Goal: Find specific page/section: Find specific page/section

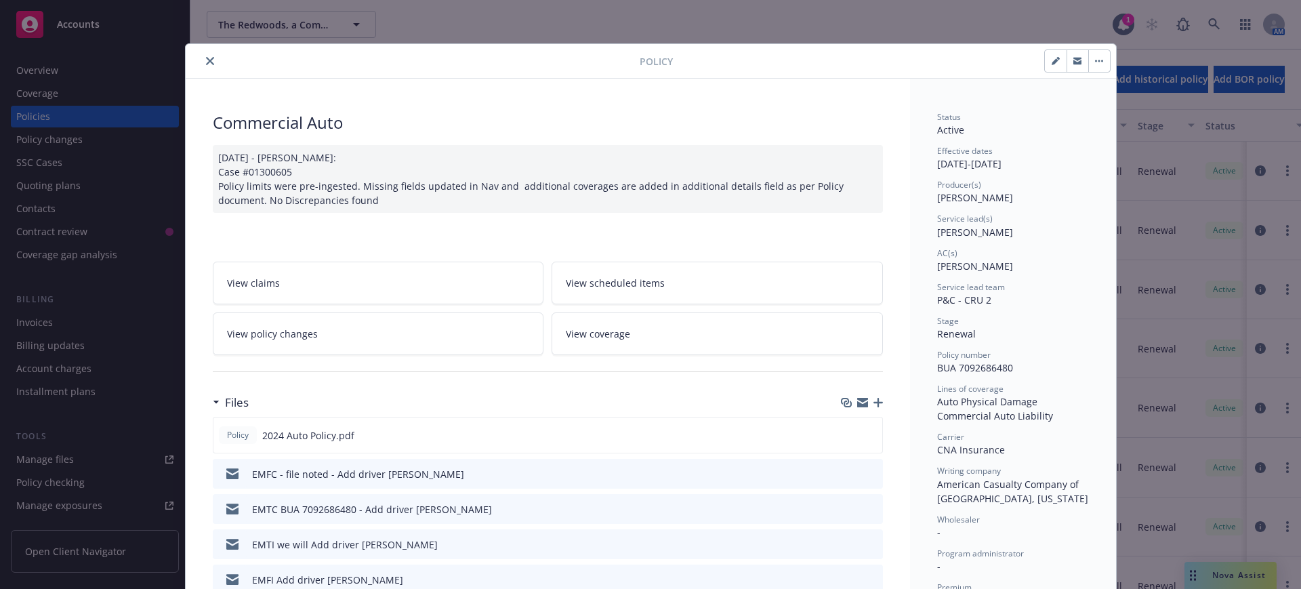
scroll to position [99, 0]
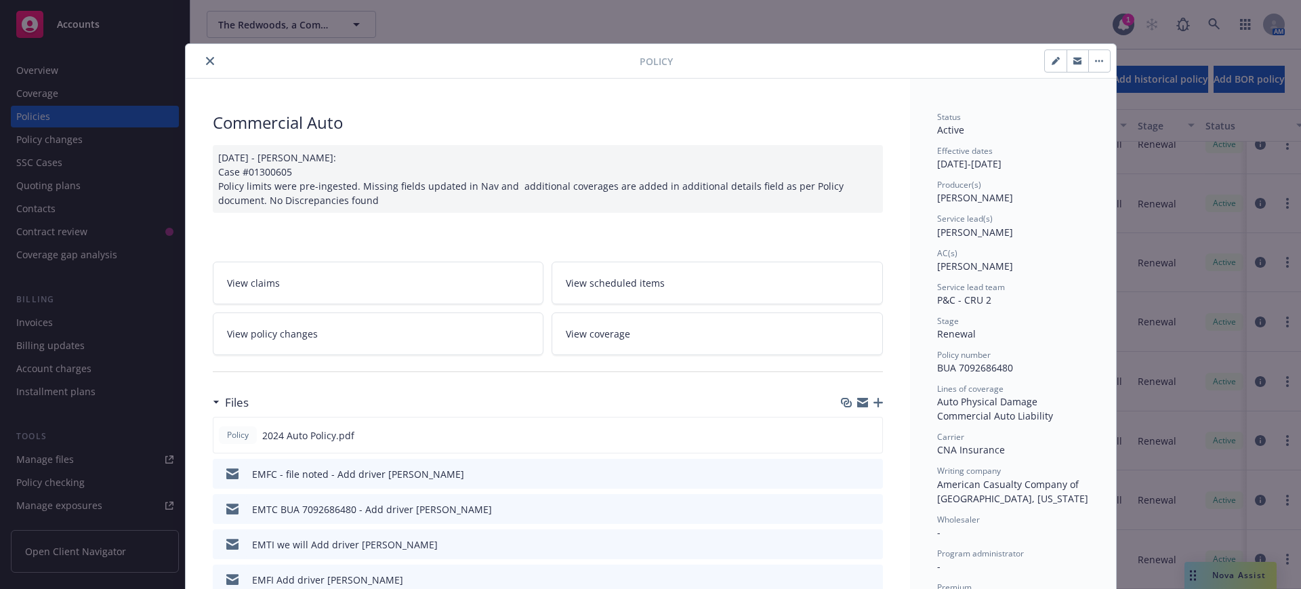
click at [206, 60] on icon "close" at bounding box center [210, 61] width 8 height 8
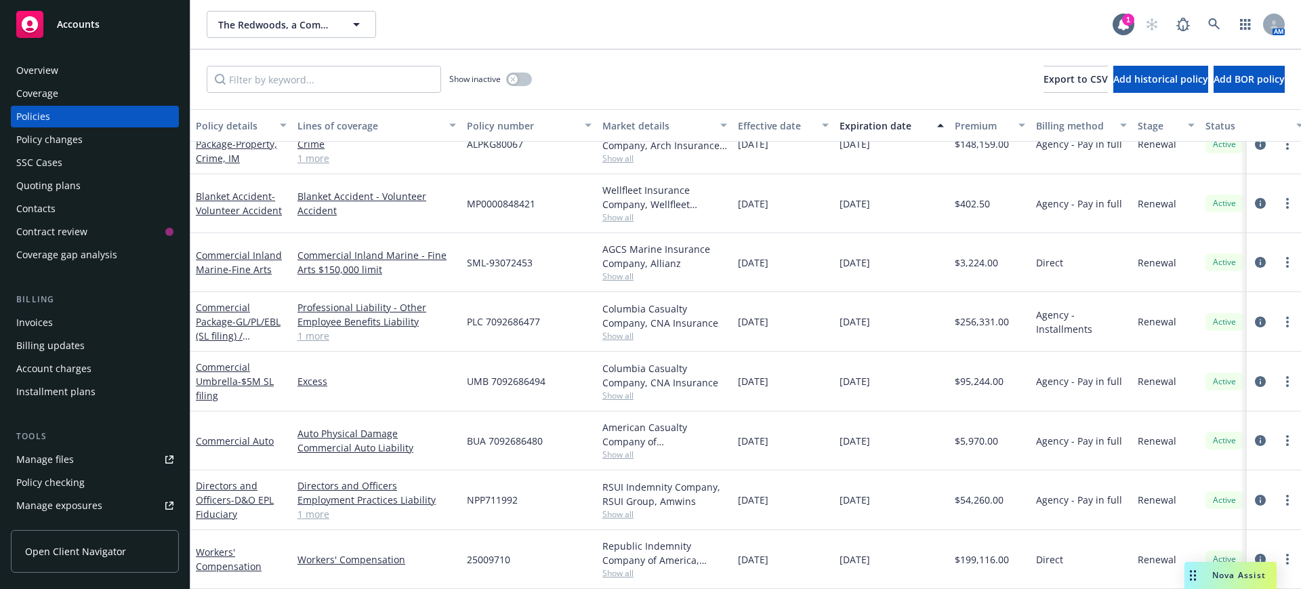
click at [61, 20] on span "Accounts" at bounding box center [78, 24] width 43 height 11
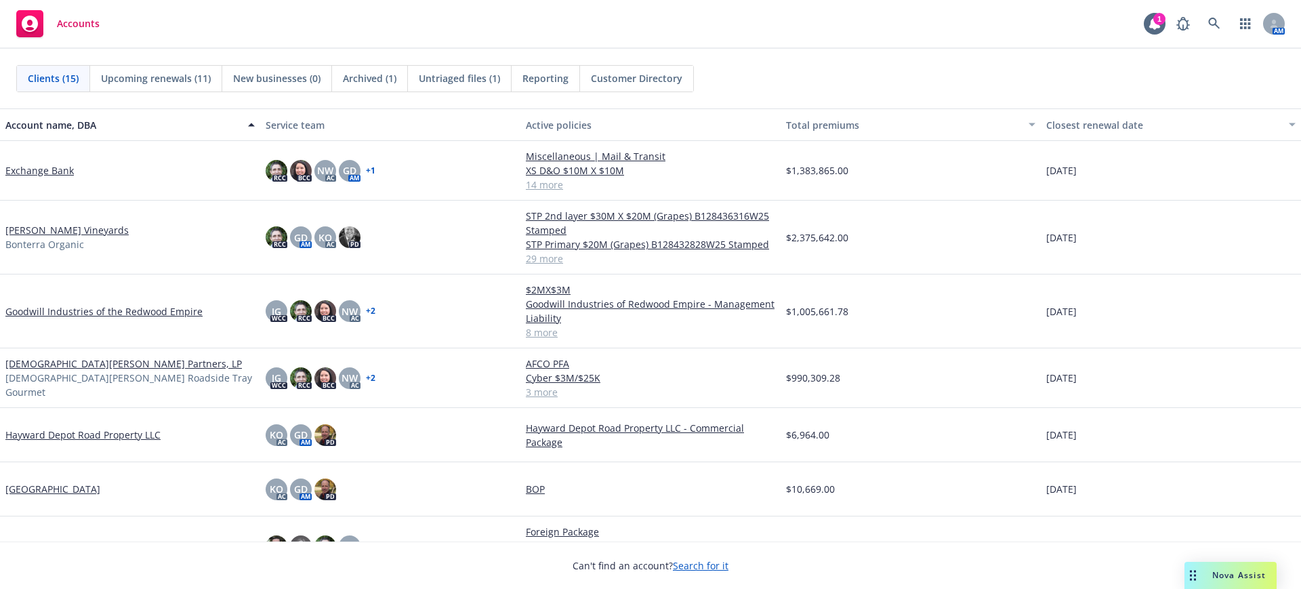
click at [43, 367] on link "[DEMOGRAPHIC_DATA][PERSON_NAME] Partners, LP" at bounding box center [123, 364] width 237 height 14
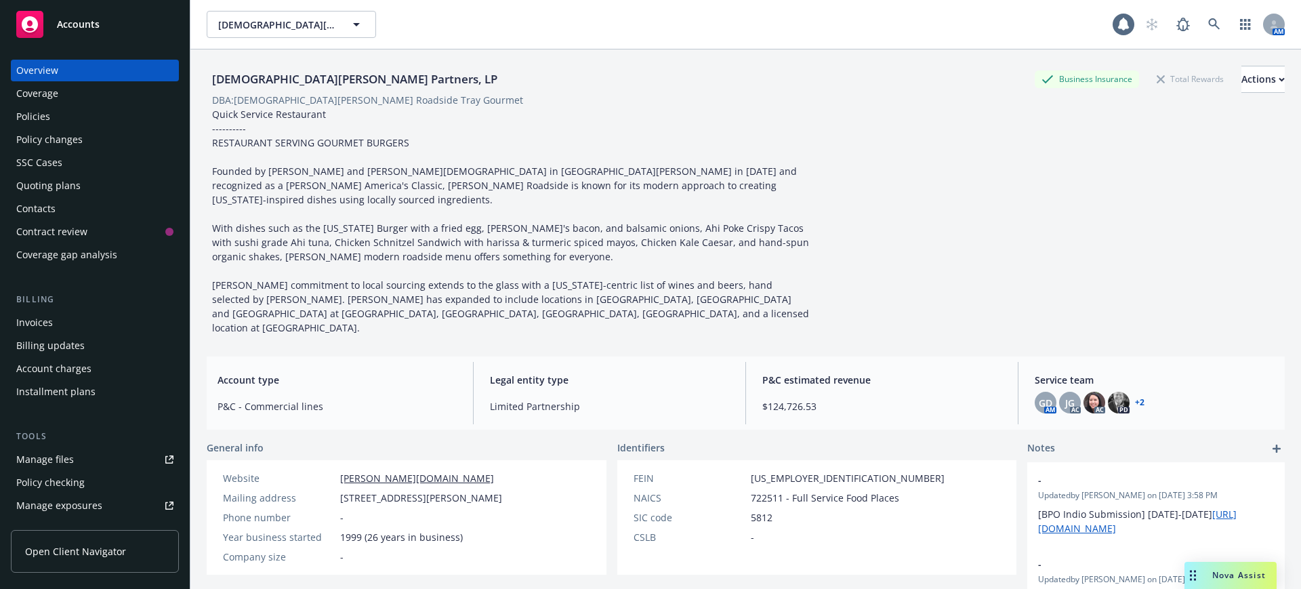
click at [24, 115] on div "Policies" at bounding box center [33, 117] width 34 height 22
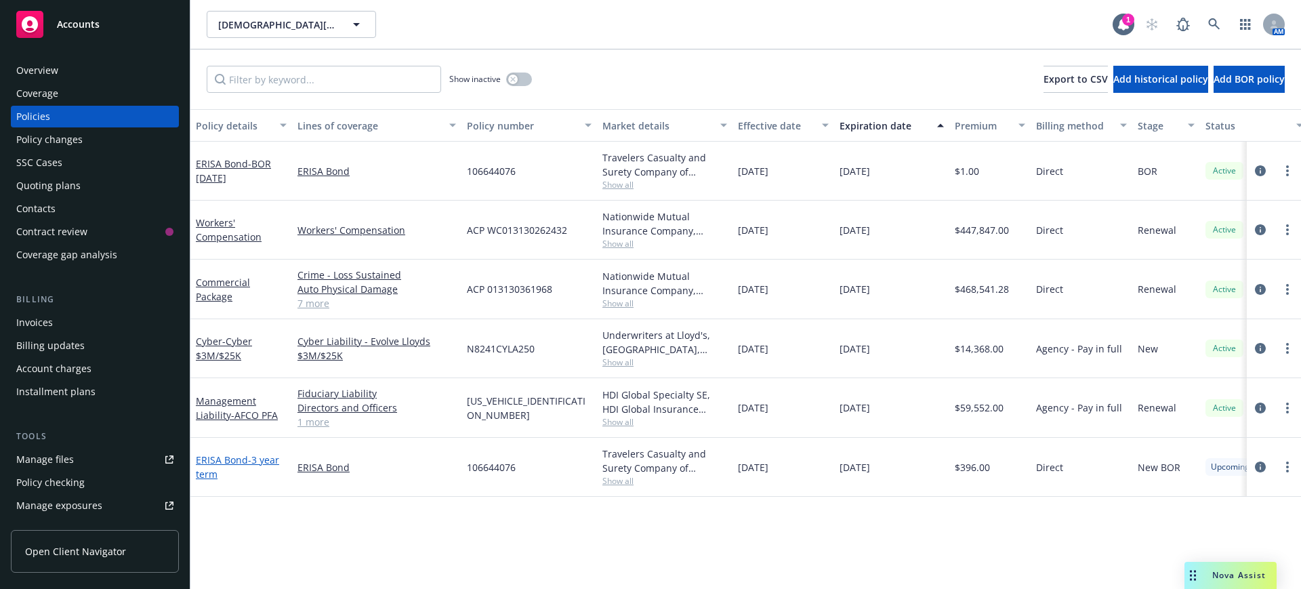
click at [245, 456] on link "ERISA Bond - 3 year term" at bounding box center [237, 466] width 83 height 27
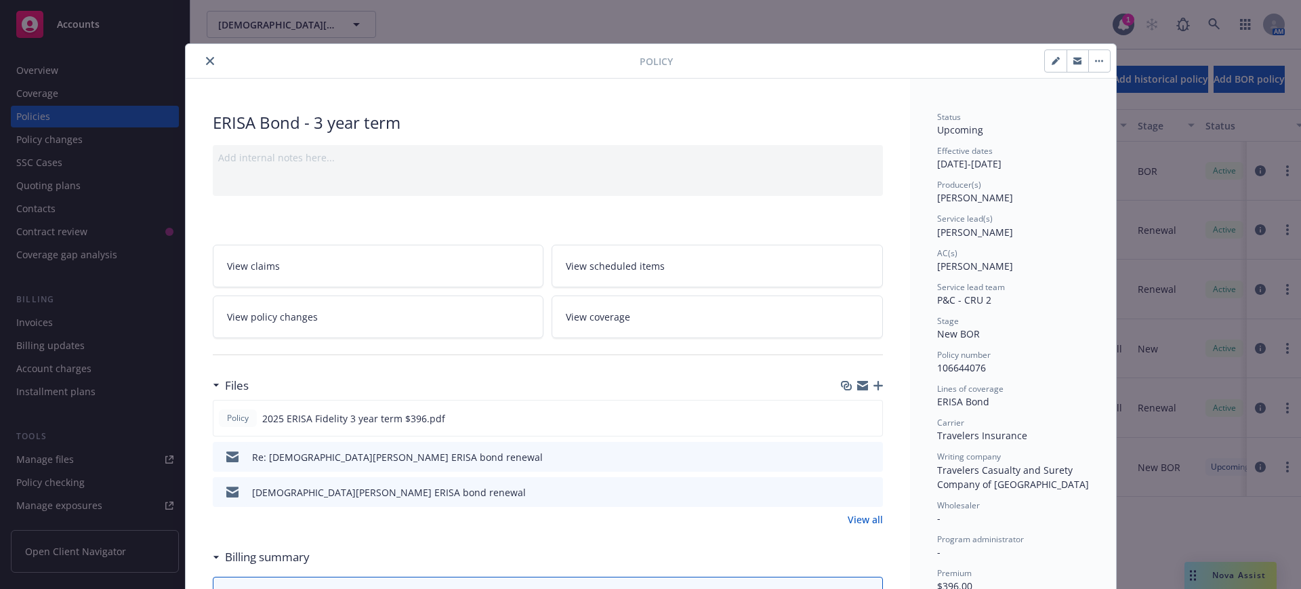
click at [206, 57] on icon "close" at bounding box center [210, 61] width 8 height 8
